Goal: Obtain resource: Obtain resource

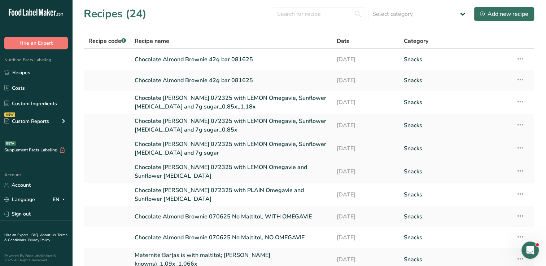
click at [184, 146] on link "Chocolate Almond Brownie 072325 with LEMON Omegavie, Sunflower Lecithin and 7g …" at bounding box center [231, 148] width 193 height 17
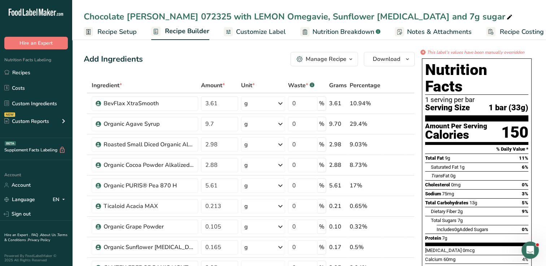
click at [307, 59] on div "Manage Recipe" at bounding box center [326, 59] width 41 height 9
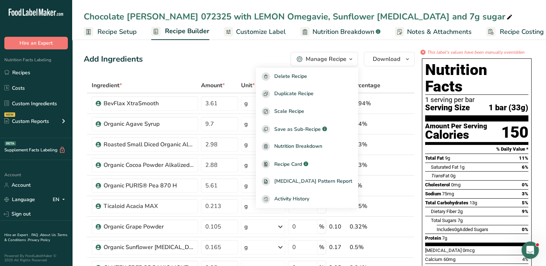
click at [307, 59] on div "Manage Recipe" at bounding box center [326, 59] width 41 height 9
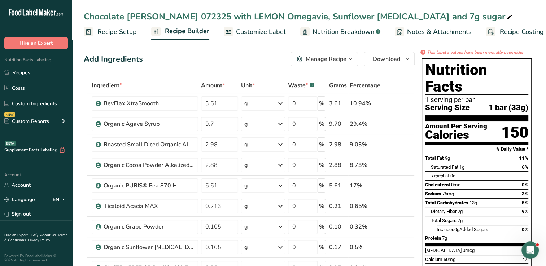
click at [331, 31] on span "Nutrition Breakdown" at bounding box center [343, 32] width 62 height 10
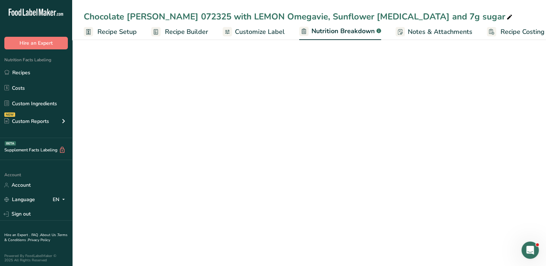
scroll to position [0, 10]
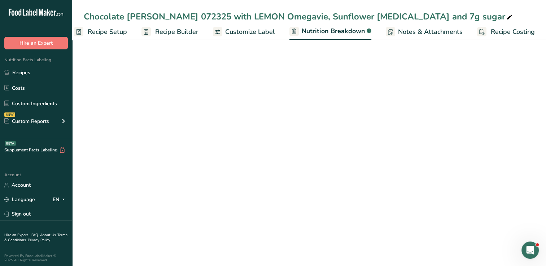
select select "Calories"
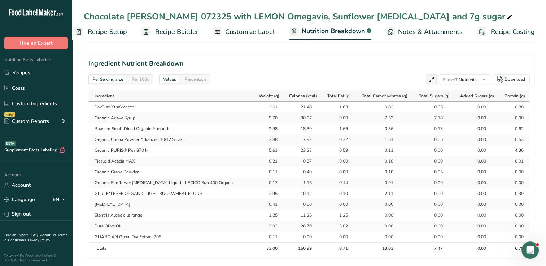
scroll to position [313, 0]
click at [141, 79] on div "Per 100g" at bounding box center [140, 80] width 23 height 8
click at [513, 82] on div "Download" at bounding box center [514, 80] width 21 height 6
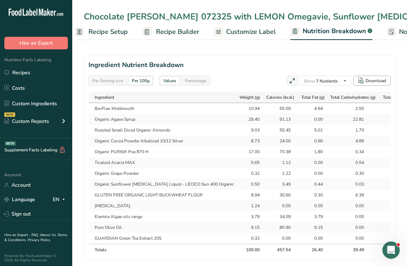
scroll to position [384, 0]
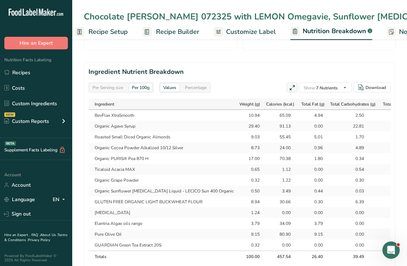
click at [199, 89] on div "Percentage" at bounding box center [195, 88] width 27 height 8
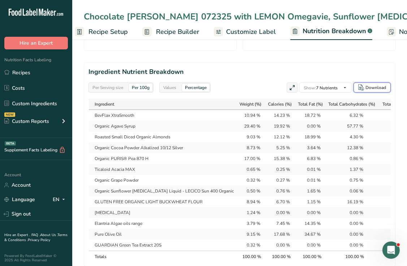
click at [370, 88] on div "Download" at bounding box center [375, 87] width 21 height 6
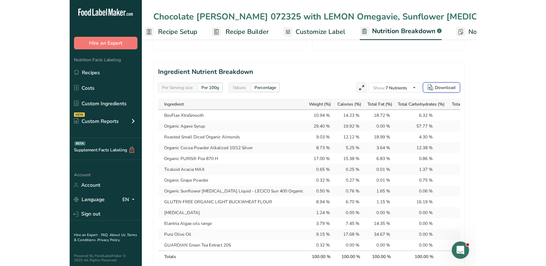
scroll to position [306, 0]
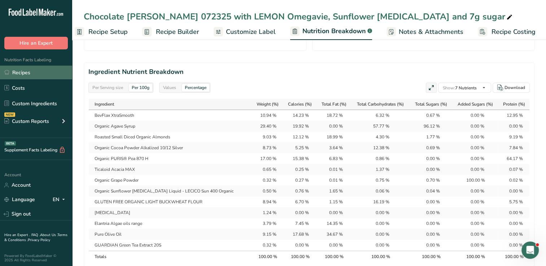
click at [32, 73] on link "Recipes" at bounding box center [36, 73] width 72 height 14
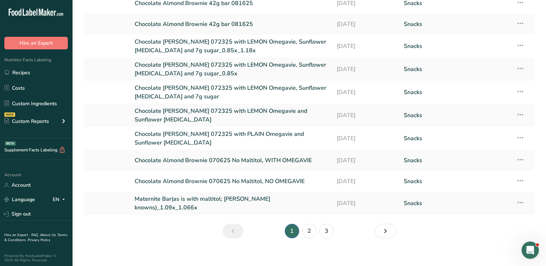
scroll to position [61, 0]
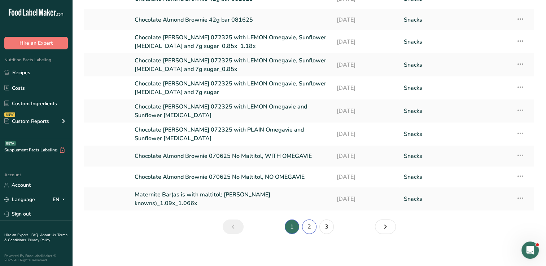
click at [307, 223] on link "2" at bounding box center [309, 227] width 14 height 14
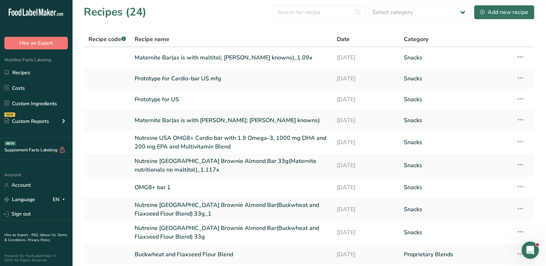
scroll to position [3, 0]
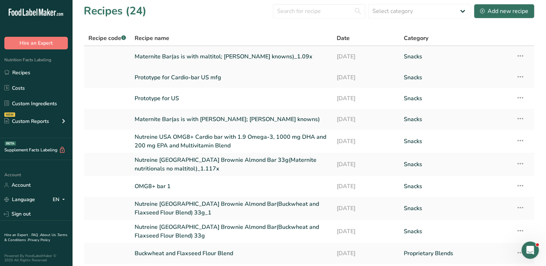
click at [235, 58] on link "Maternite Bar(as is with maltitol; Thomas knowns)_1.09x" at bounding box center [231, 56] width 193 height 15
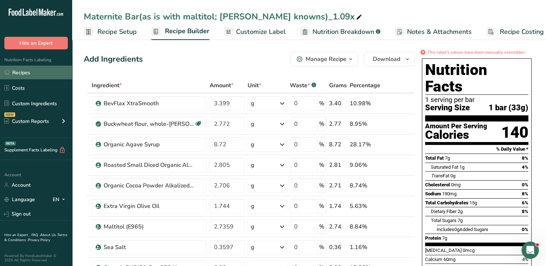
click at [33, 76] on link "Recipes" at bounding box center [36, 73] width 72 height 14
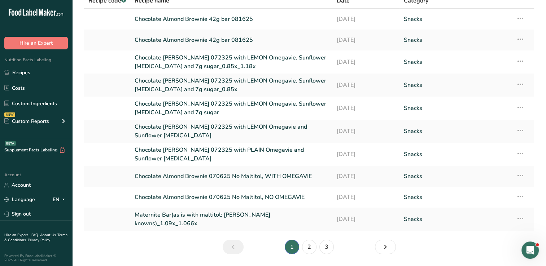
scroll to position [61, 0]
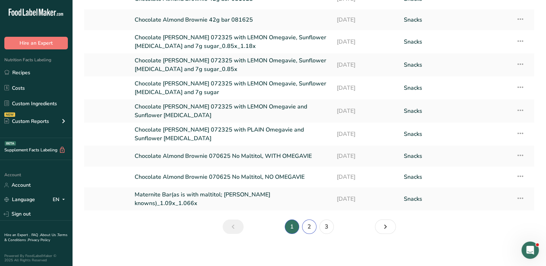
click at [312, 225] on link "2" at bounding box center [309, 227] width 14 height 14
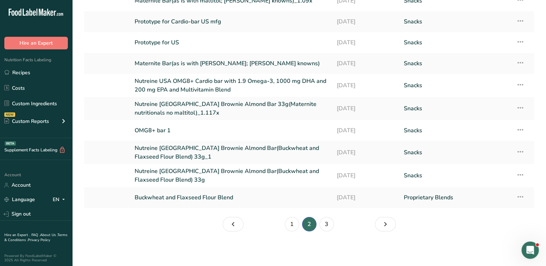
scroll to position [58, 0]
